Goal: Task Accomplishment & Management: Manage account settings

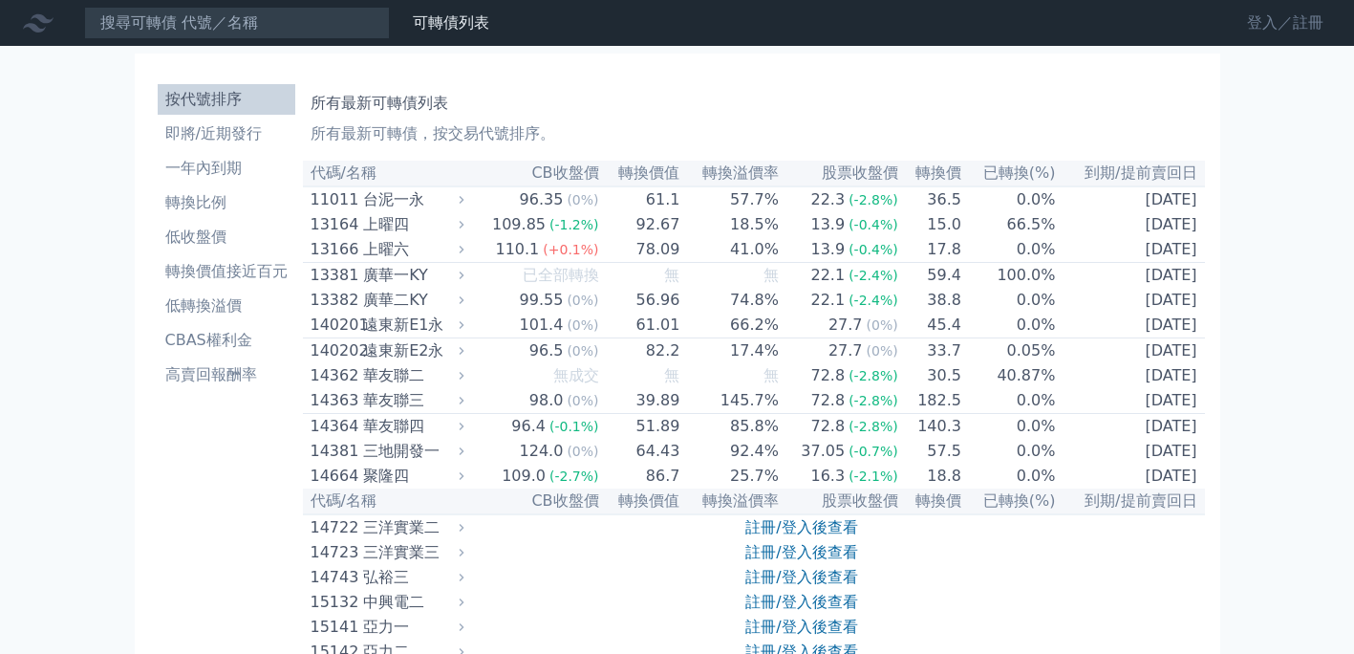
click at [1256, 14] on link "登入／註冊" at bounding box center [1285, 23] width 107 height 31
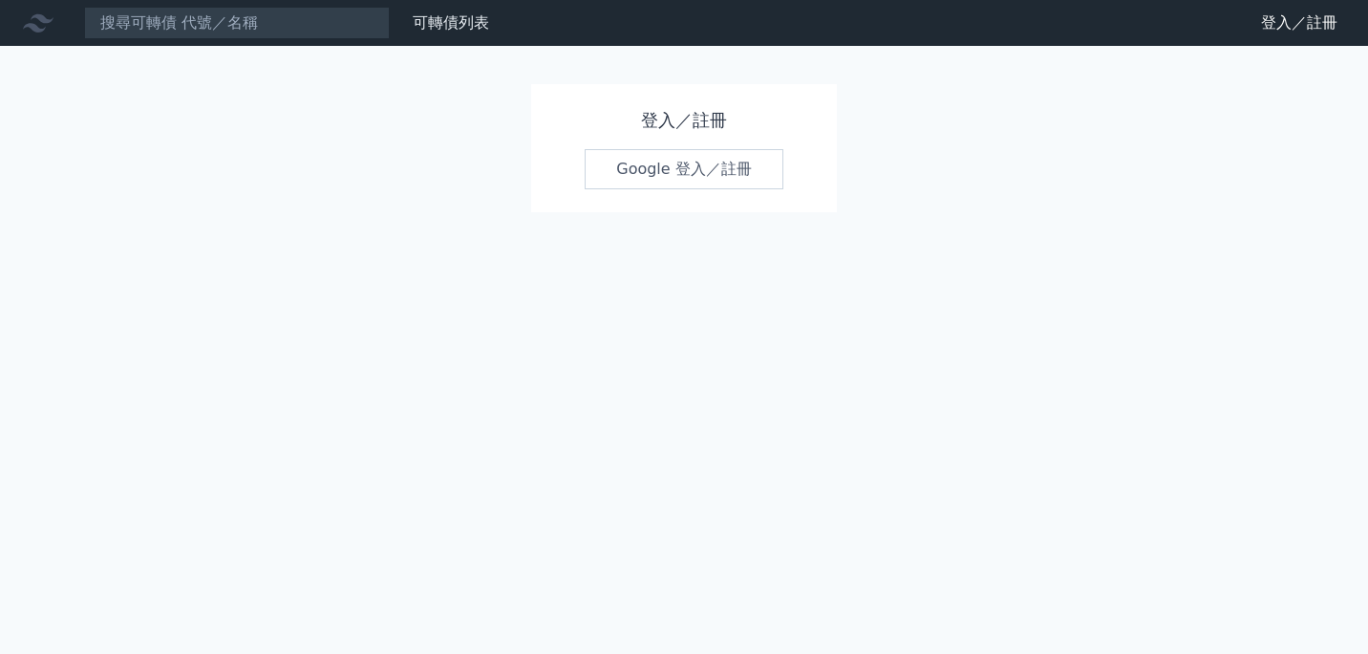
click at [636, 176] on link "Google 登入／註冊" at bounding box center [684, 169] width 199 height 40
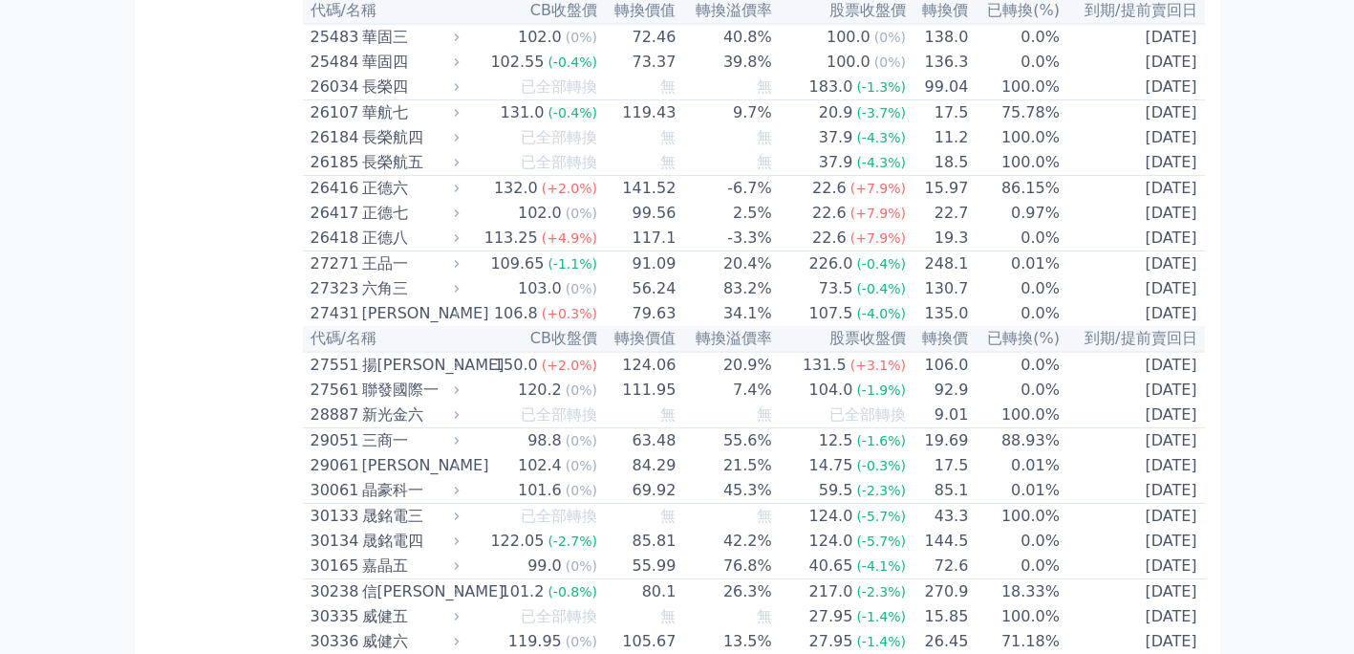
scroll to position [3329, 0]
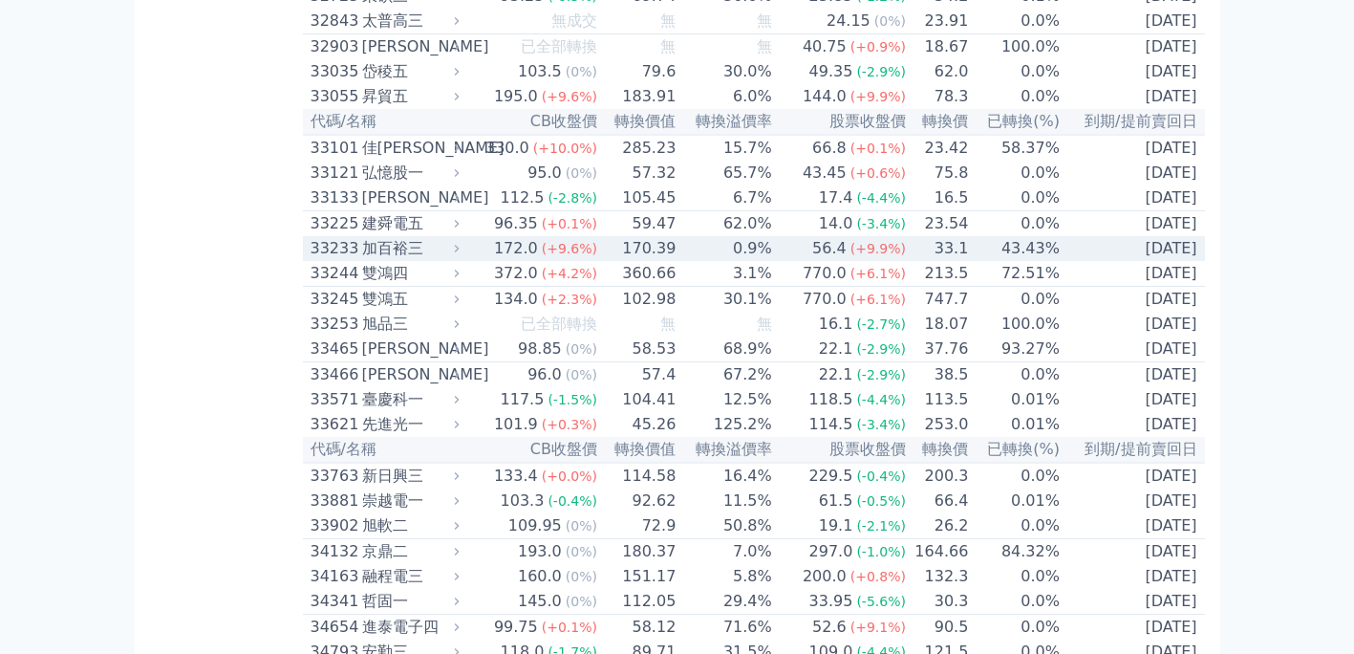
click at [310, 261] on td "33233 [PERSON_NAME]" at bounding box center [383, 248] width 161 height 25
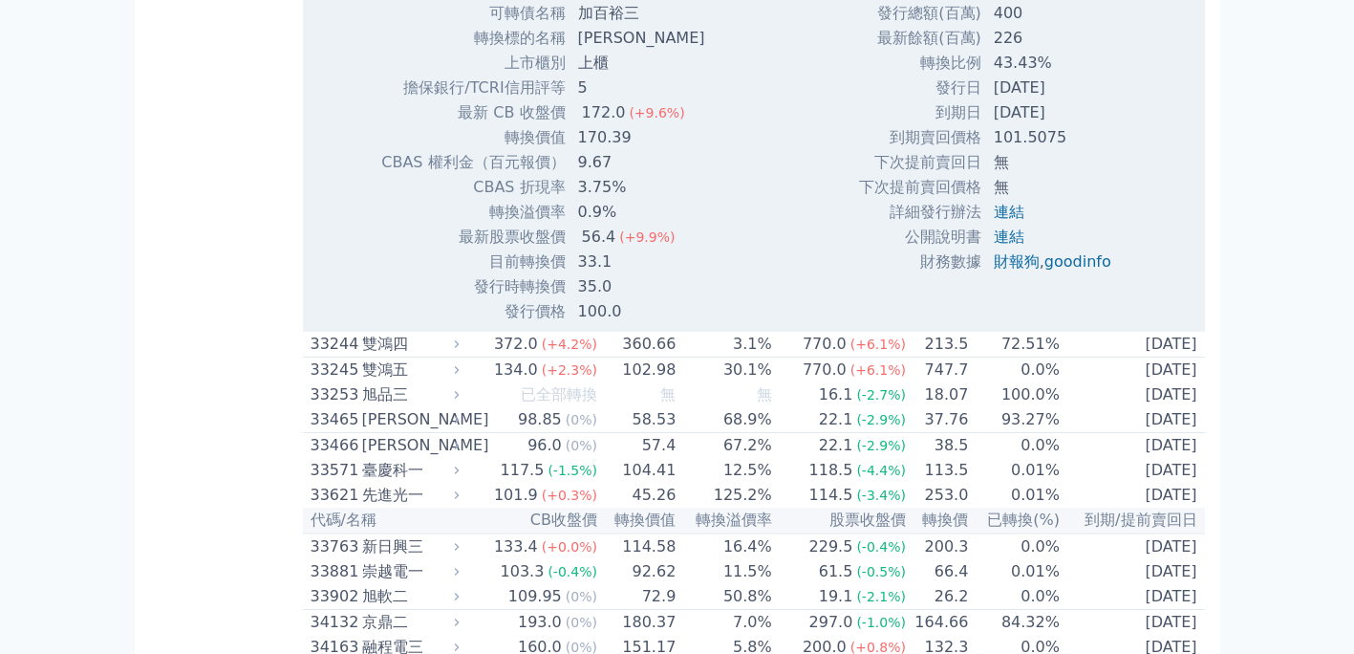
scroll to position [3902, 0]
